Goal: Task Accomplishment & Management: Understand process/instructions

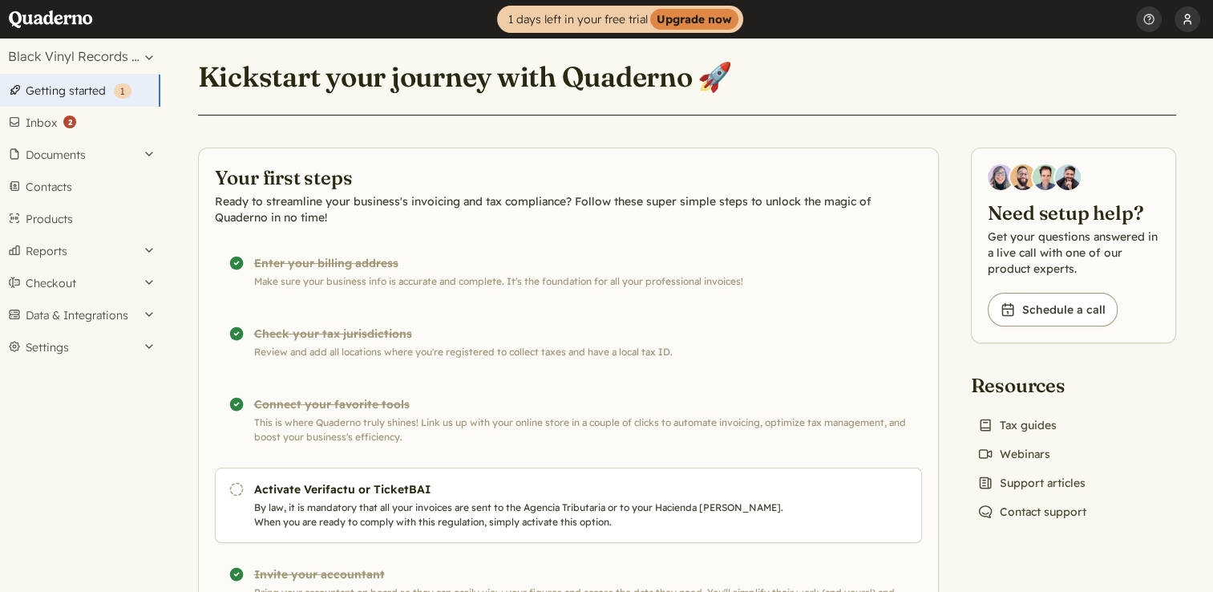
click at [1187, 18] on button "BVRS SL" at bounding box center [1188, 19] width 26 height 38
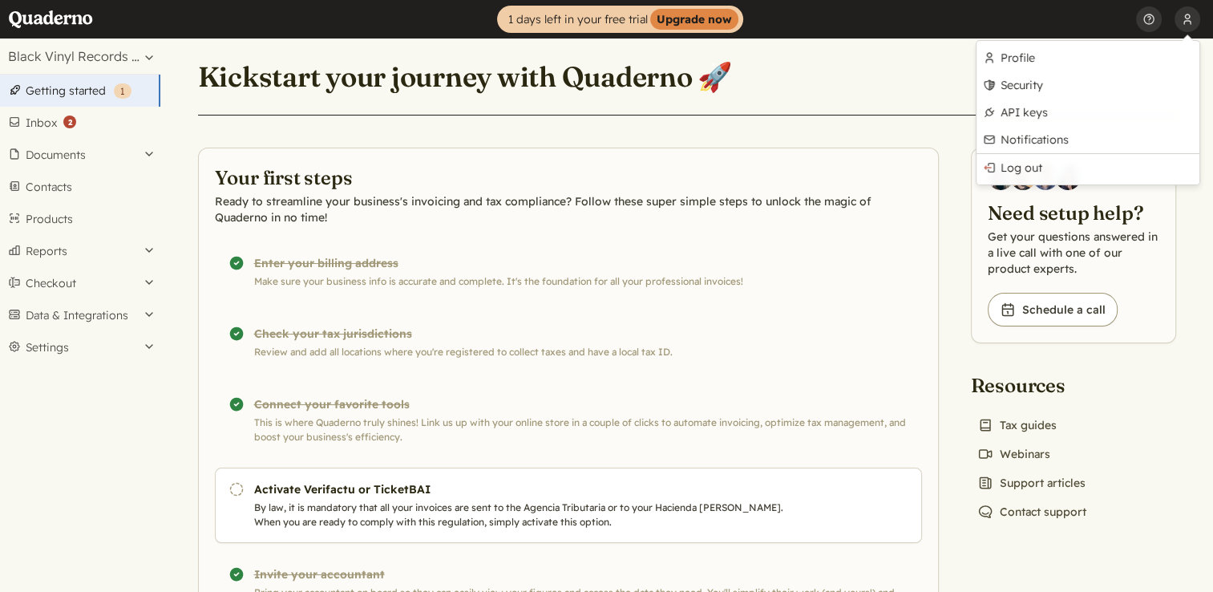
click at [965, 18] on header "Home 1 days left in your free trial Upgrade now BVRS SL Profile Security API ke…" at bounding box center [606, 19] width 1213 height 38
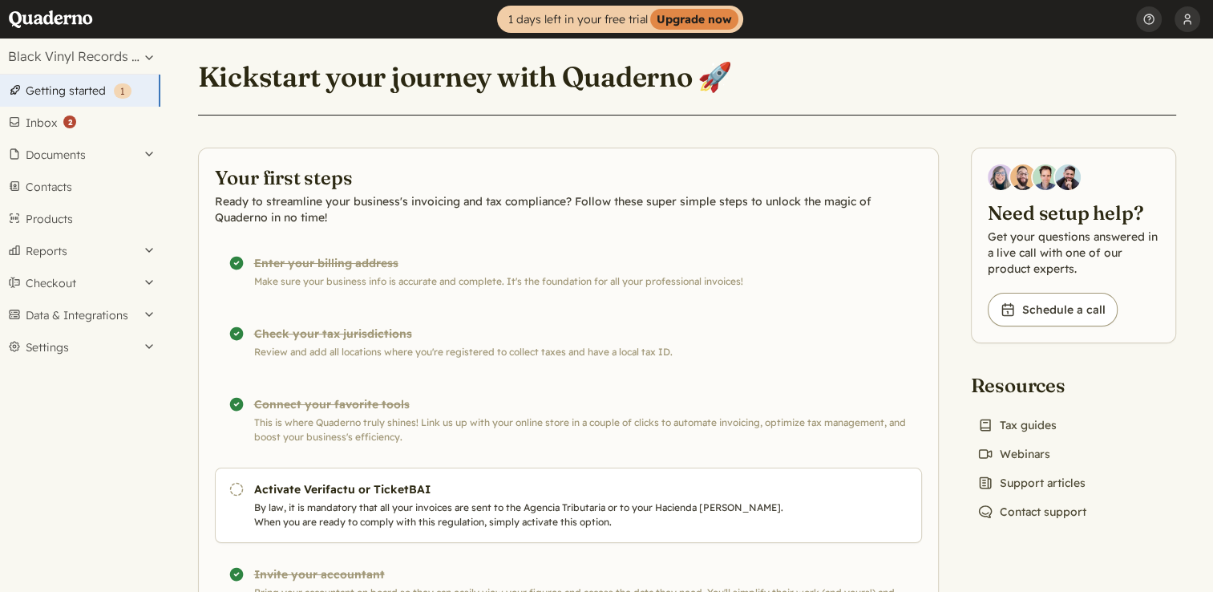
drag, startPoint x: 1151, startPoint y: 17, endPoint x: 791, endPoint y: 24, distance: 359.3
click at [791, 24] on header "Home 1 days left in your free trial Upgrade now BVRS SL Profile Security API ke…" at bounding box center [606, 19] width 1213 height 38
click at [63, 339] on button "Settings" at bounding box center [80, 347] width 160 height 32
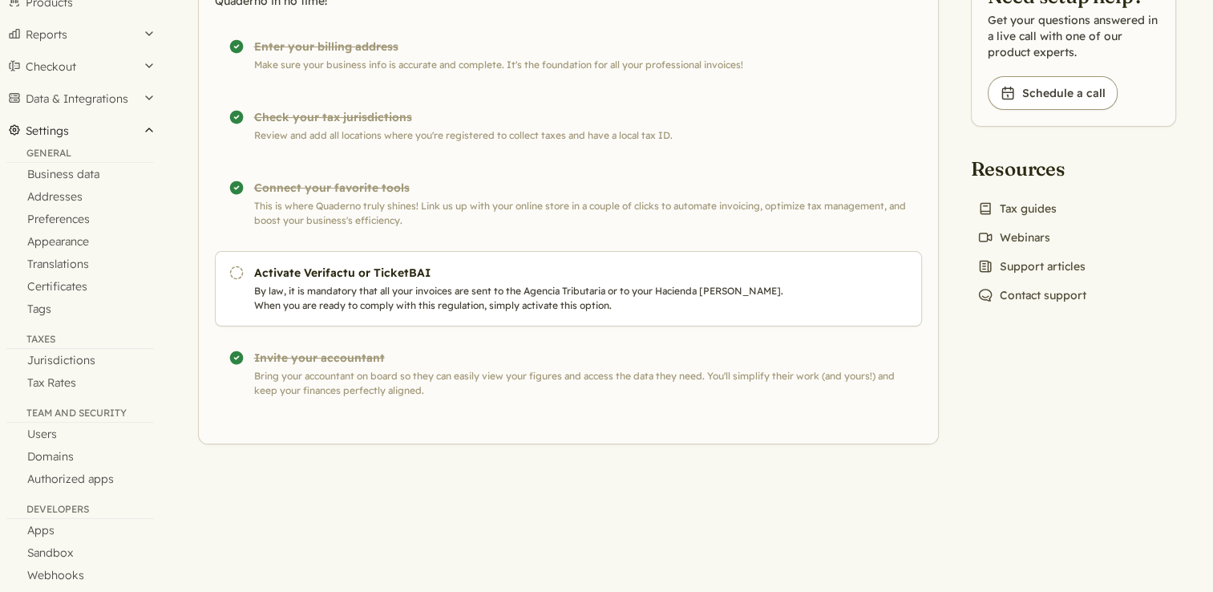
scroll to position [234, 0]
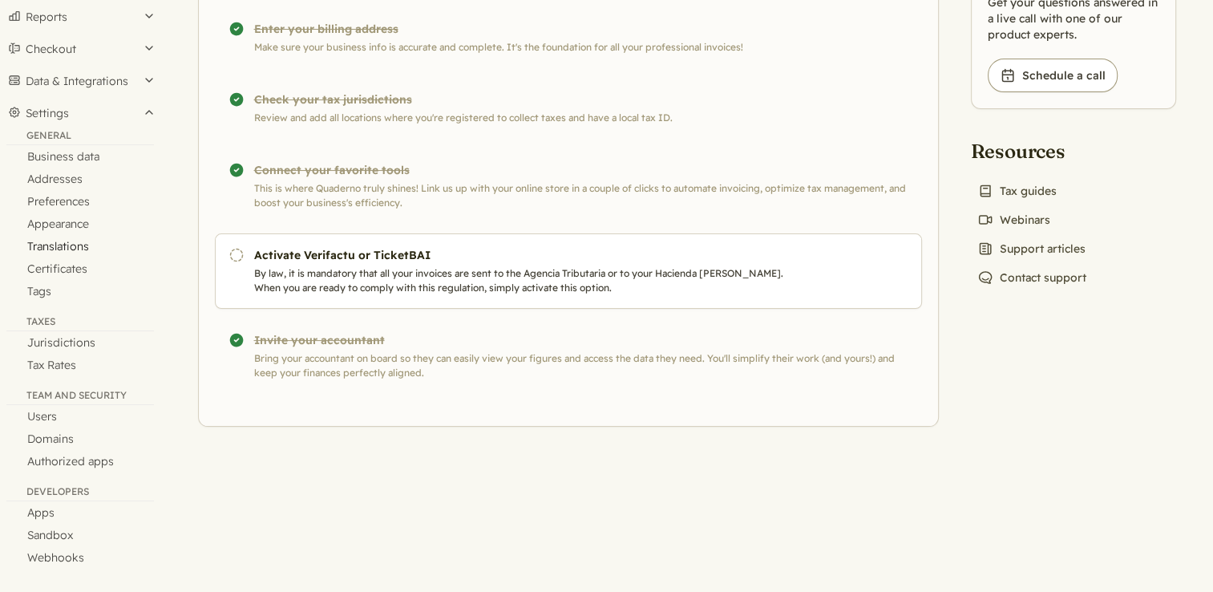
click at [75, 242] on link "Translations" at bounding box center [80, 246] width 160 height 22
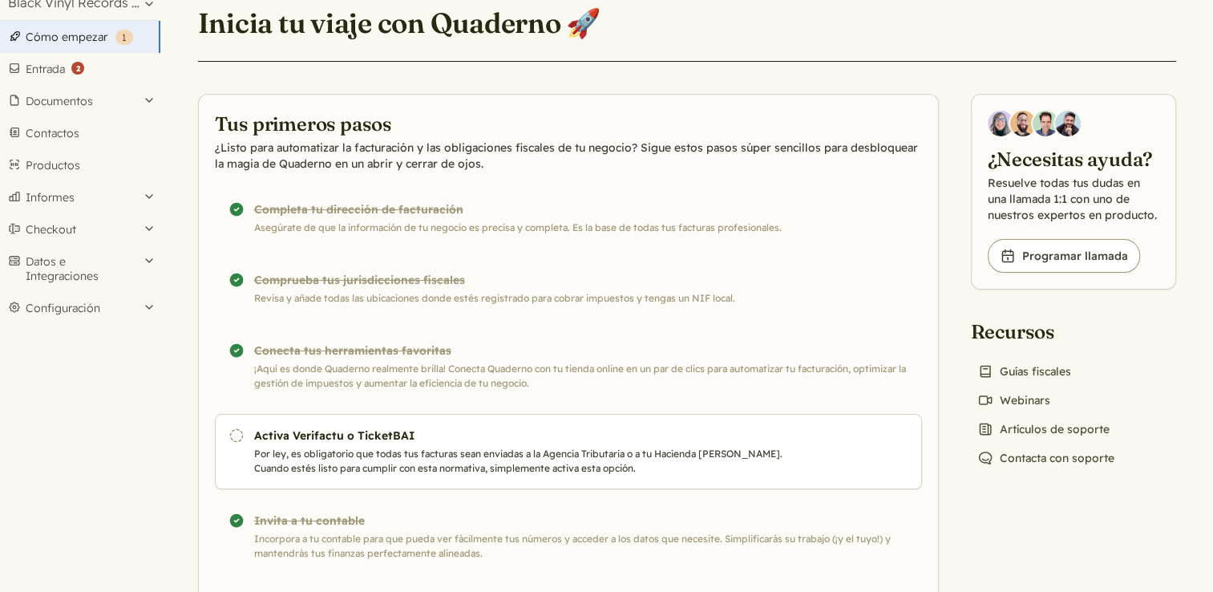
scroll to position [80, 0]
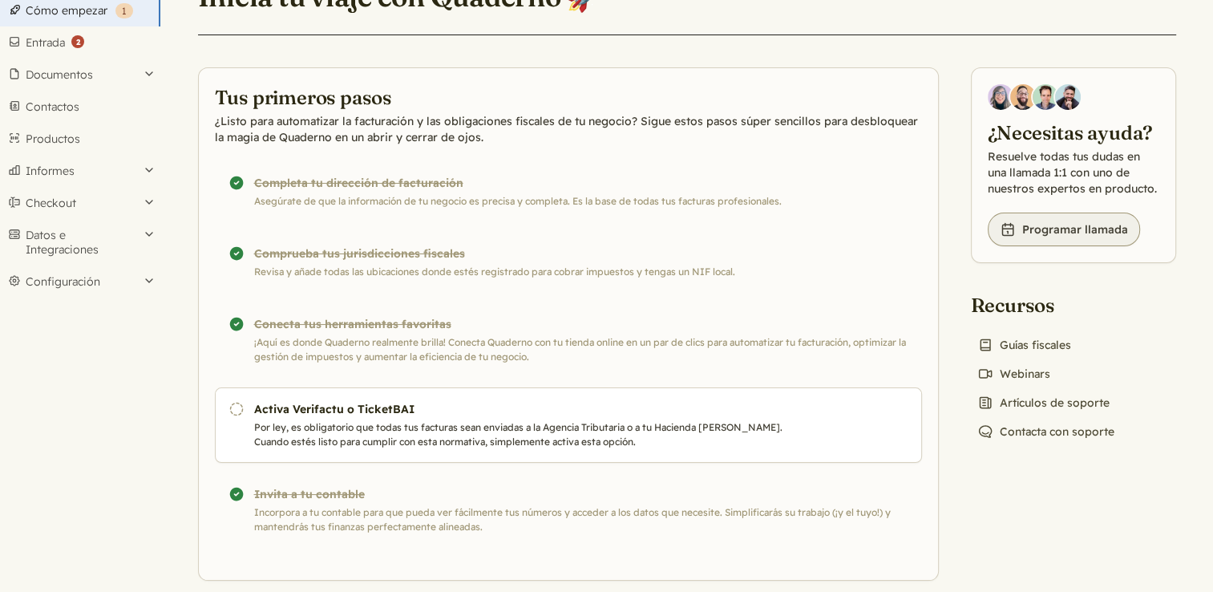
click at [1073, 229] on link "Book icon Programar llamada" at bounding box center [1064, 229] width 152 height 34
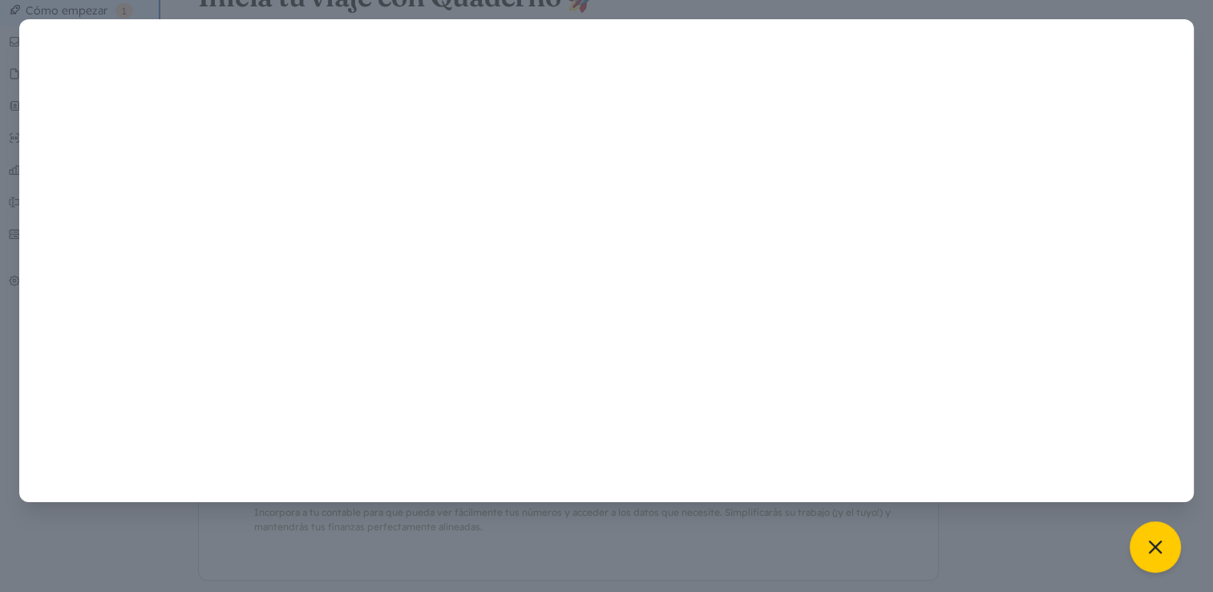
scroll to position [0, 0]
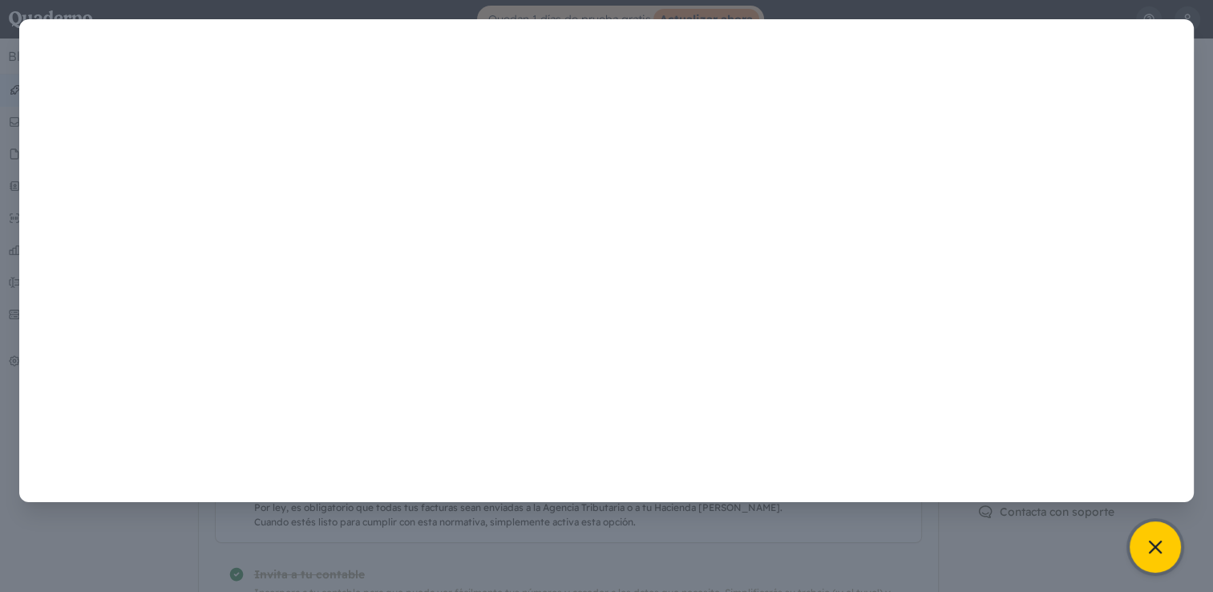
click at [1155, 540] on icon at bounding box center [1155, 547] width 22 height 22
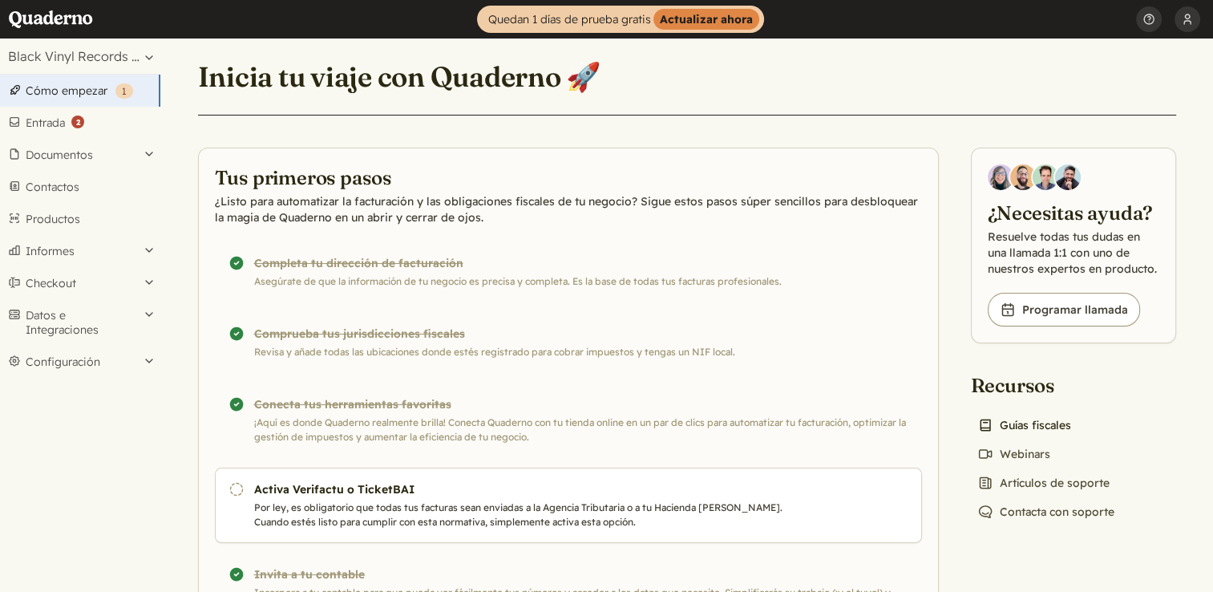
click at [1030, 427] on link "Book icon Guías fiscales" at bounding box center [1024, 425] width 107 height 22
click at [1058, 306] on link "Book icon Programar llamada" at bounding box center [1064, 310] width 152 height 34
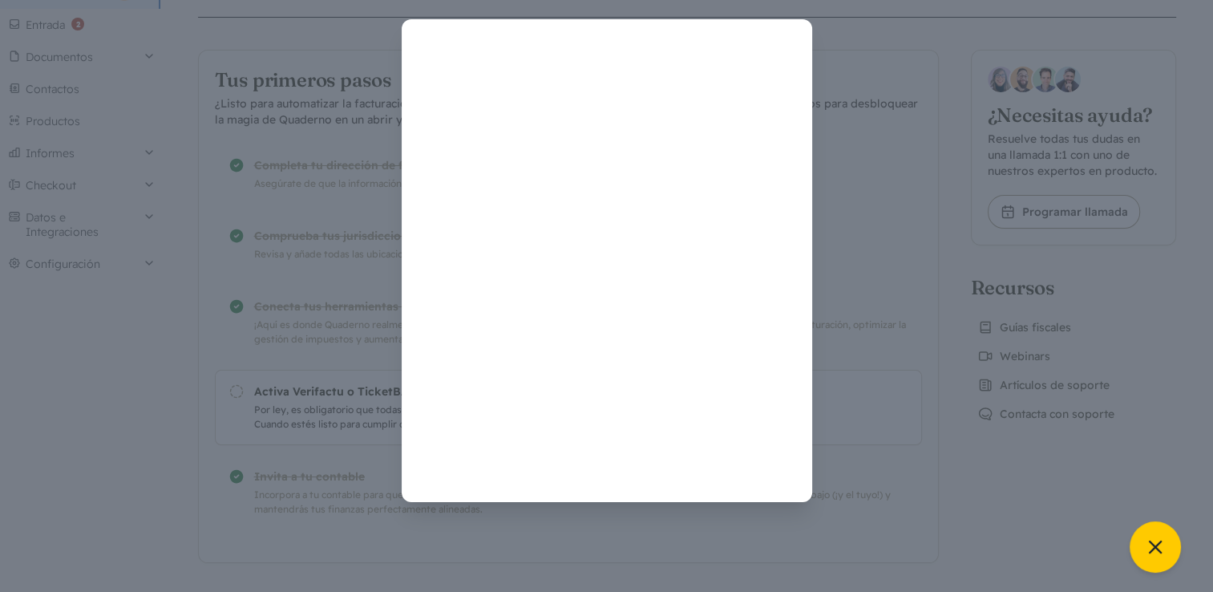
scroll to position [99, 0]
click at [1151, 547] on icon at bounding box center [1155, 547] width 22 height 22
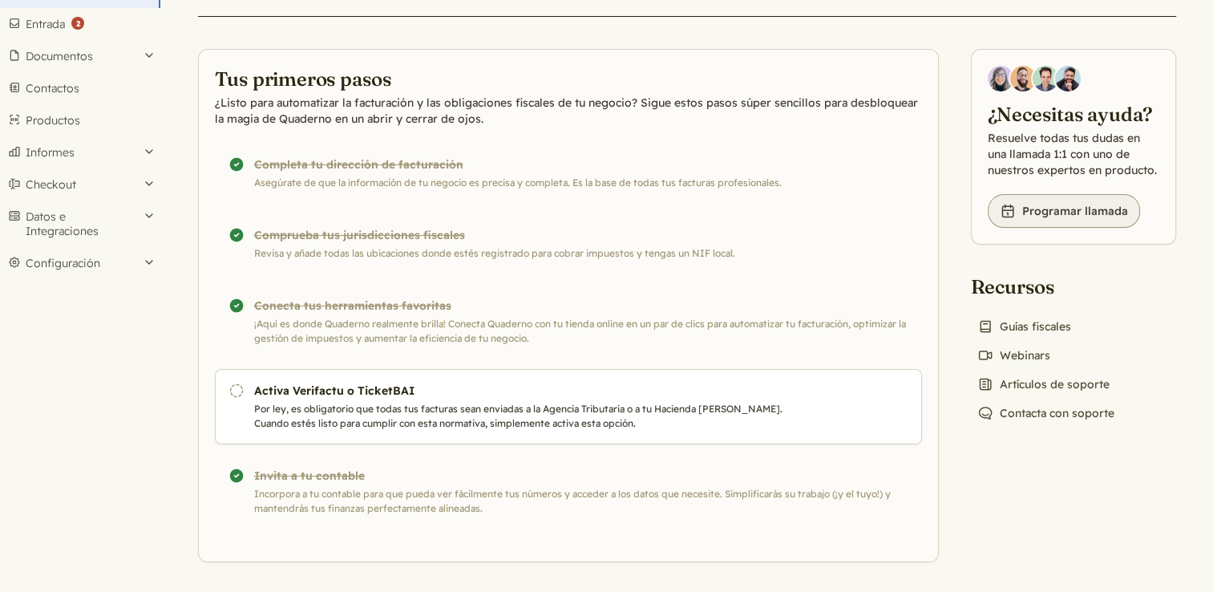
click at [1084, 210] on link "Book icon Programar llamada" at bounding box center [1064, 211] width 152 height 34
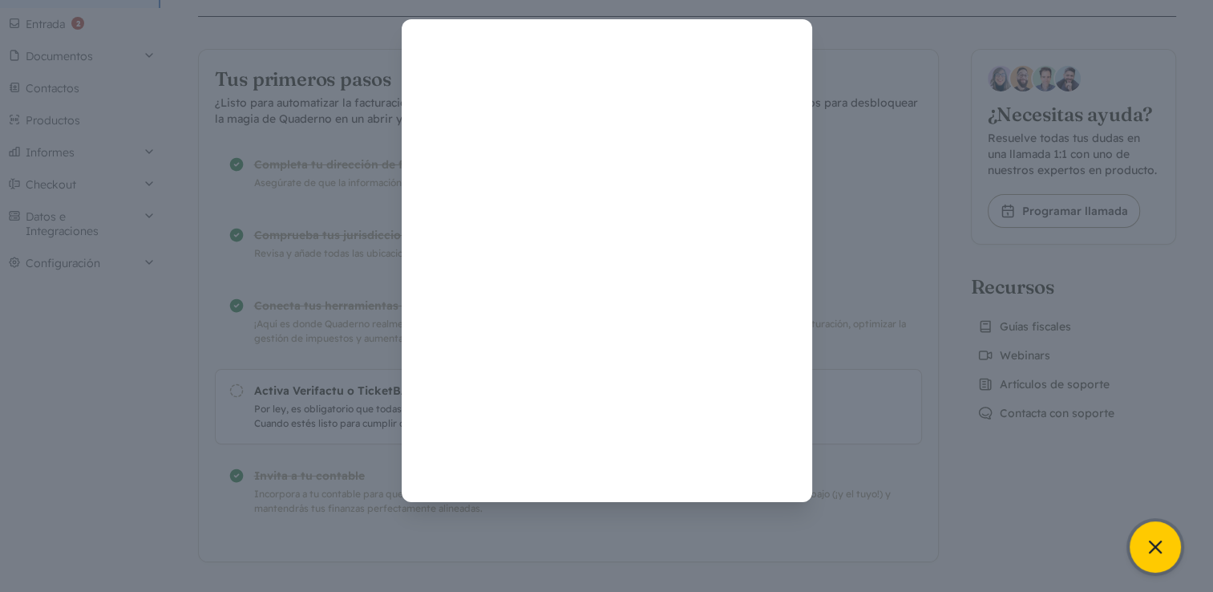
click at [1161, 548] on icon at bounding box center [1155, 547] width 22 height 22
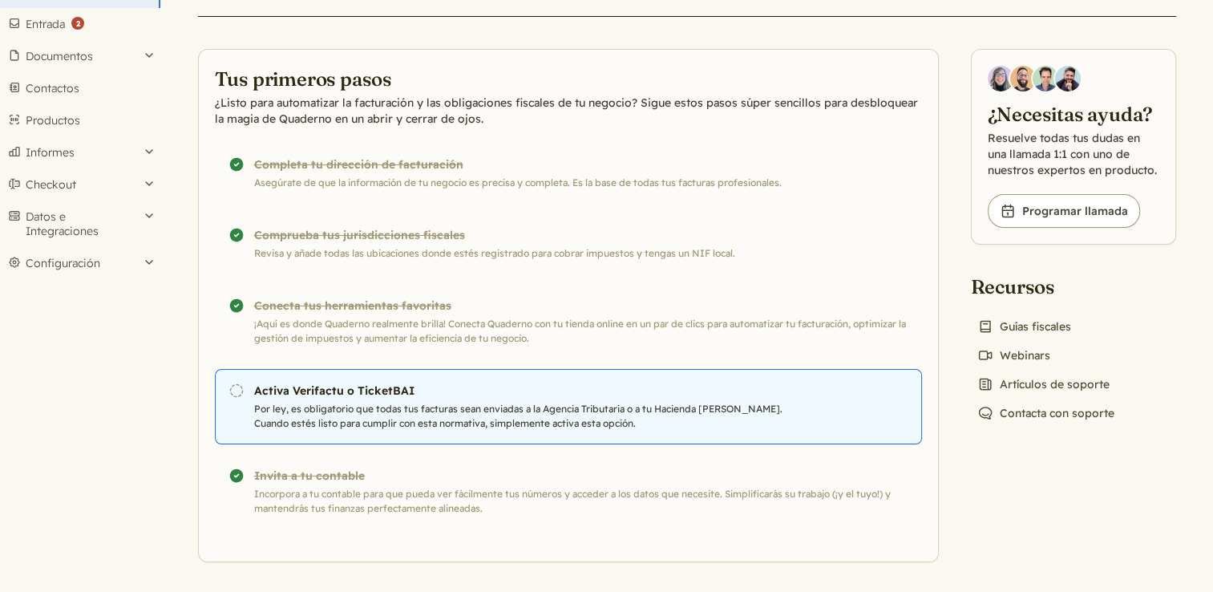
click at [334, 393] on h3 "Activa Verifactu o TicketBAI" at bounding box center [527, 390] width 547 height 16
